Goal: Task Accomplishment & Management: Use online tool/utility

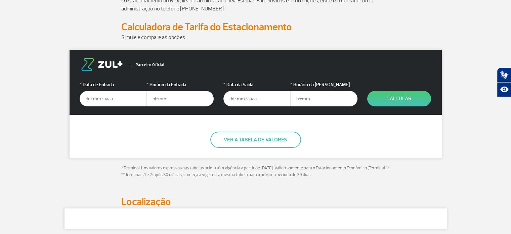
scroll to position [101, 0]
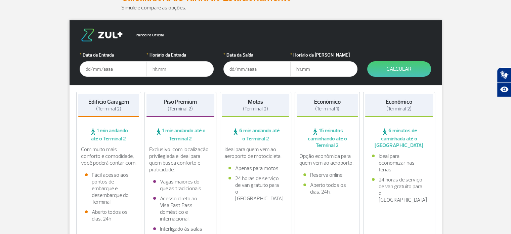
click at [85, 69] on input "text" at bounding box center [113, 68] width 67 height 15
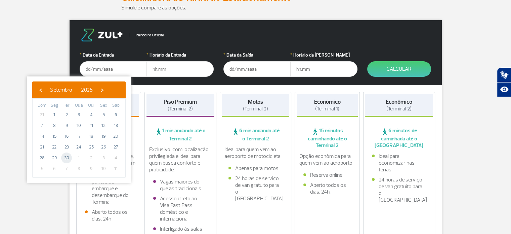
click at [64, 157] on span "30" at bounding box center [66, 157] width 11 height 11
type input "[DATE]"
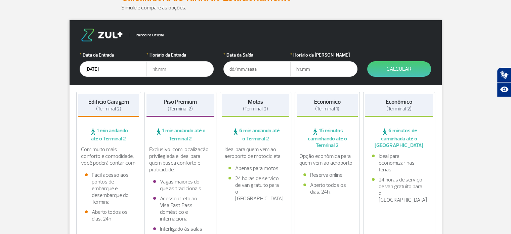
click at [232, 69] on input "text" at bounding box center [256, 68] width 67 height 15
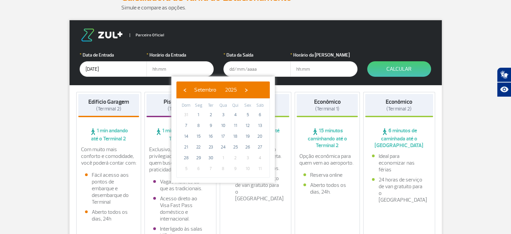
click at [151, 70] on input "text" at bounding box center [179, 68] width 67 height 15
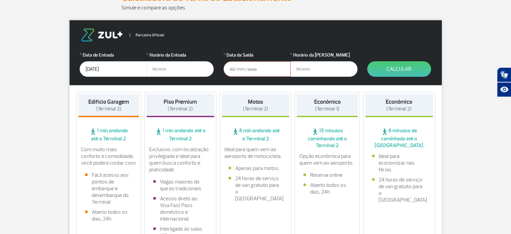
click at [151, 69] on input "text" at bounding box center [179, 68] width 67 height 15
type input "5"
type input "05:00"
click at [231, 68] on input "text" at bounding box center [256, 68] width 67 height 15
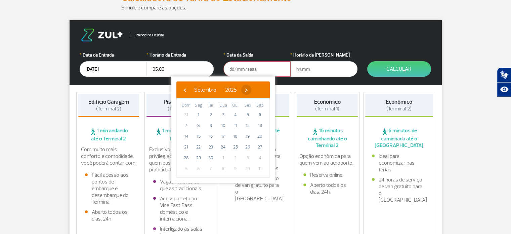
click at [251, 89] on span "›" at bounding box center [246, 90] width 10 height 10
click at [198, 125] on span "6" at bounding box center [198, 125] width 11 height 11
type input "[DATE]"
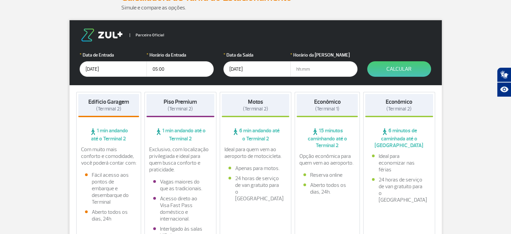
click at [295, 69] on input "text" at bounding box center [323, 68] width 67 height 15
type input "21:00"
click at [397, 67] on button "Calcular" at bounding box center [399, 68] width 64 height 15
